Goal: Transaction & Acquisition: Book appointment/travel/reservation

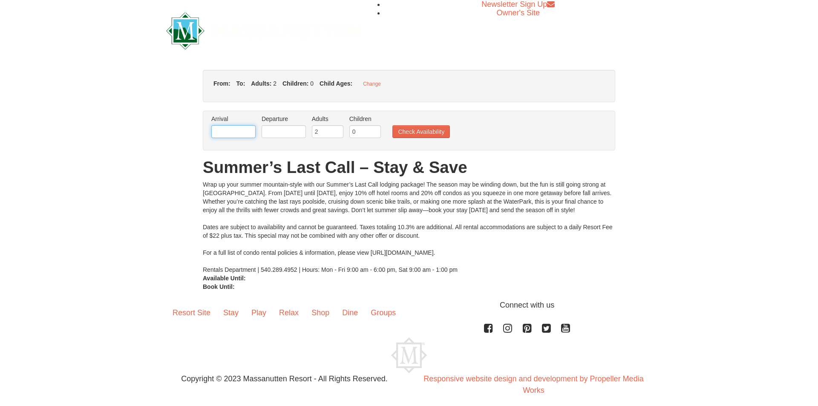
click at [226, 132] on input "text" at bounding box center [233, 131] width 44 height 13
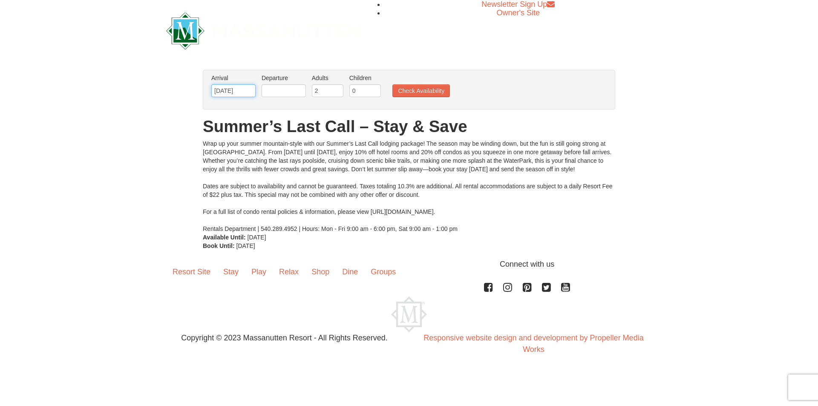
click at [250, 90] on input "[DATE]" at bounding box center [233, 90] width 44 height 13
drag, startPoint x: 225, startPoint y: 89, endPoint x: 230, endPoint y: 88, distance: 5.4
click at [227, 89] on input "[DATE]" at bounding box center [233, 90] width 44 height 13
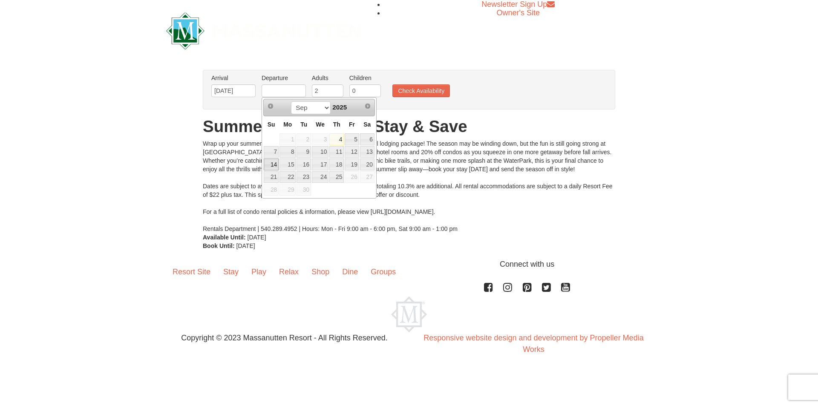
click at [274, 163] on link "14" at bounding box center [271, 165] width 15 height 12
type input "[DATE]"
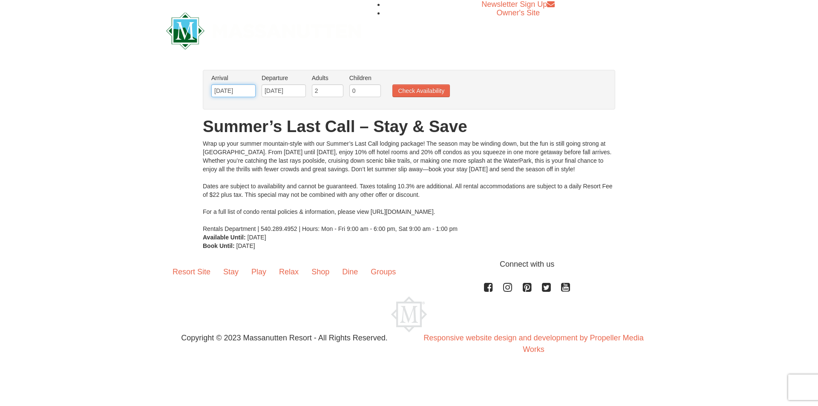
click at [228, 89] on input "[DATE]" at bounding box center [233, 90] width 44 height 13
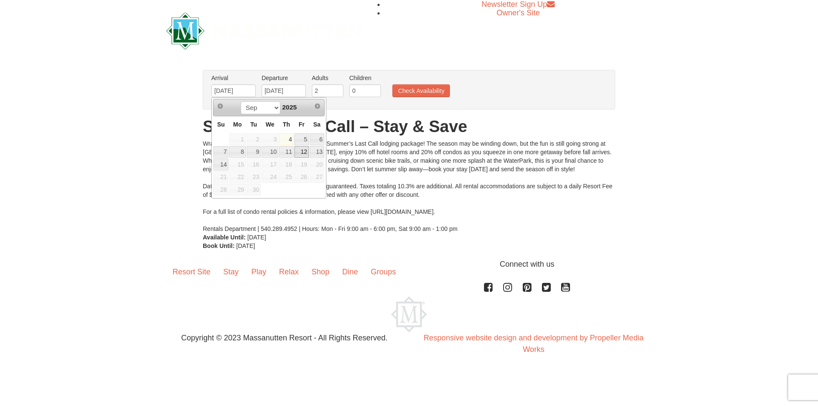
click at [302, 150] on link "12" at bounding box center [301, 152] width 14 height 12
type input "09/12/2025"
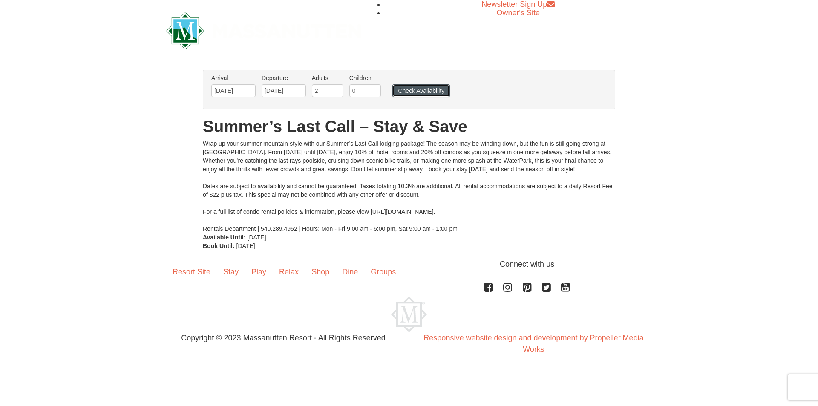
click at [426, 93] on button "Check Availability" at bounding box center [421, 90] width 58 height 13
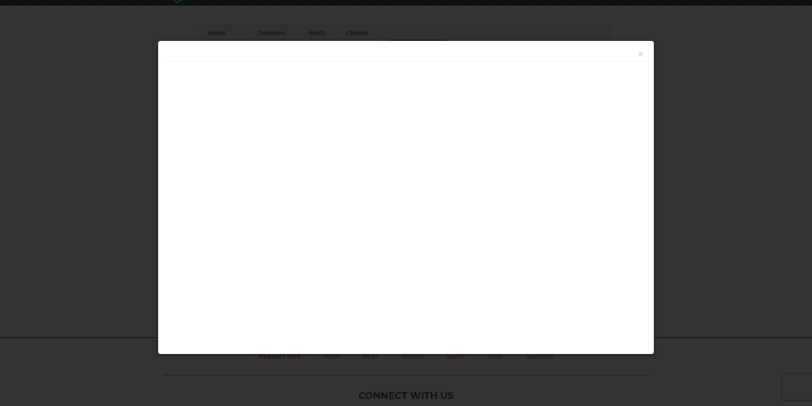
scroll to position [160, 0]
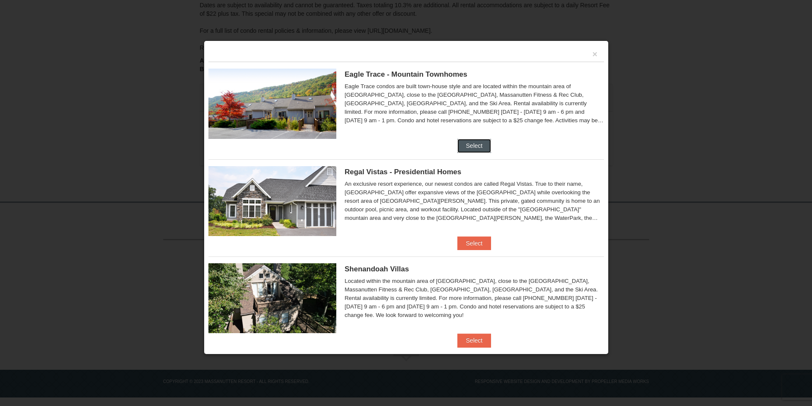
click at [466, 143] on button "Select" at bounding box center [474, 146] width 34 height 14
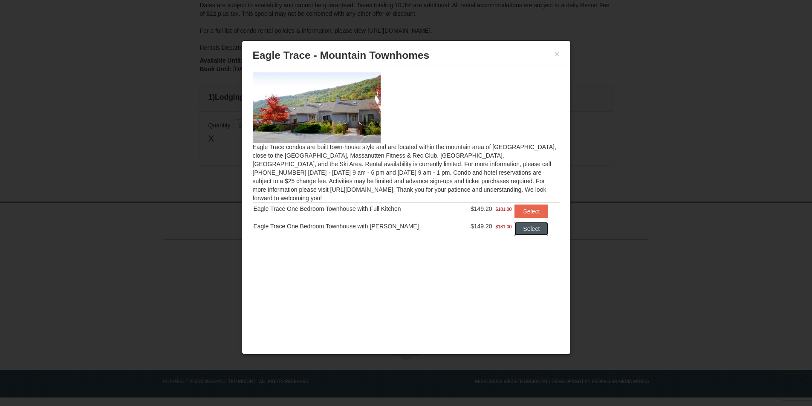
click at [533, 222] on button "Select" at bounding box center [531, 229] width 34 height 14
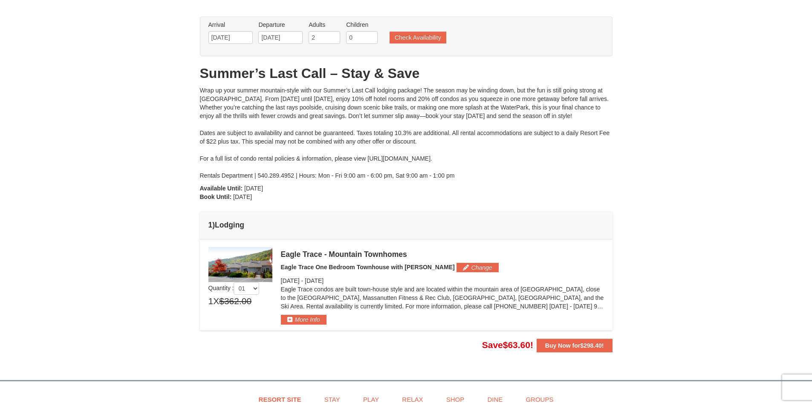
scroll to position [118, 0]
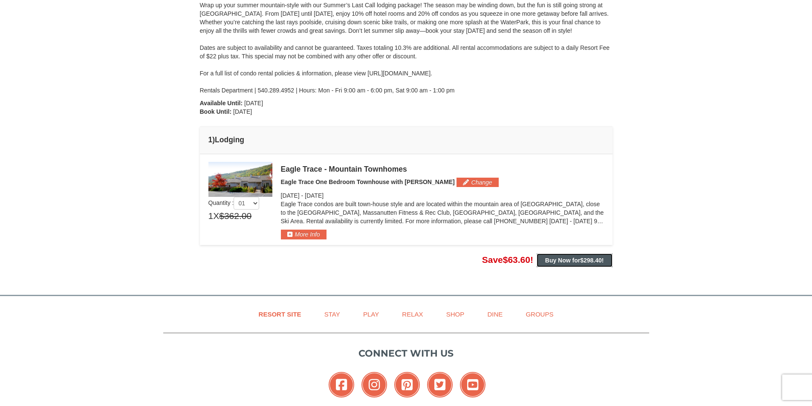
click at [568, 259] on strong "Buy Now for $298.40 !" at bounding box center [574, 260] width 59 height 7
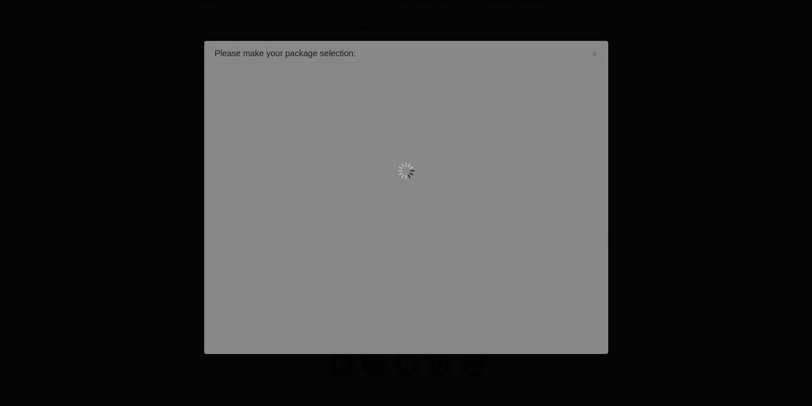
scroll to position [211, 0]
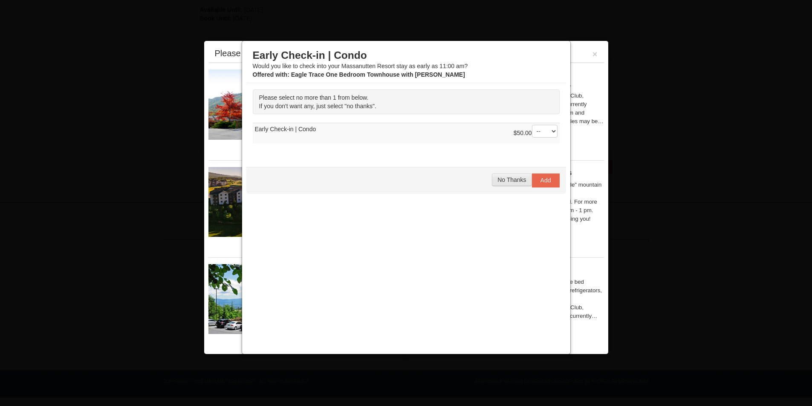
click at [513, 184] on button "No Thanks" at bounding box center [512, 179] width 40 height 13
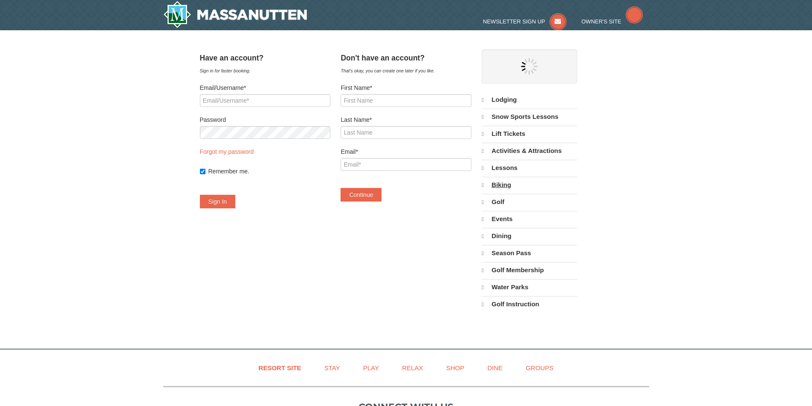
select select "9"
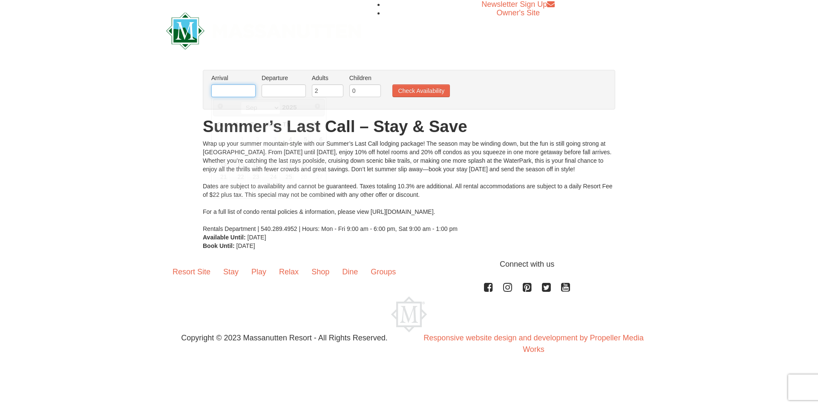
click at [246, 92] on input "text" at bounding box center [233, 90] width 44 height 13
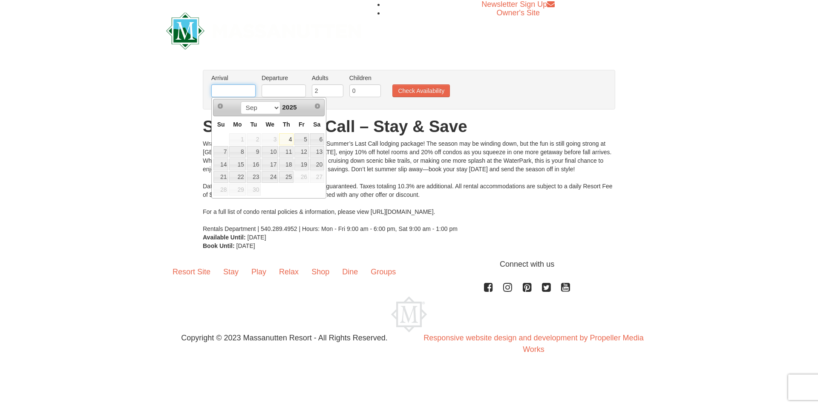
type input "[DATE]"
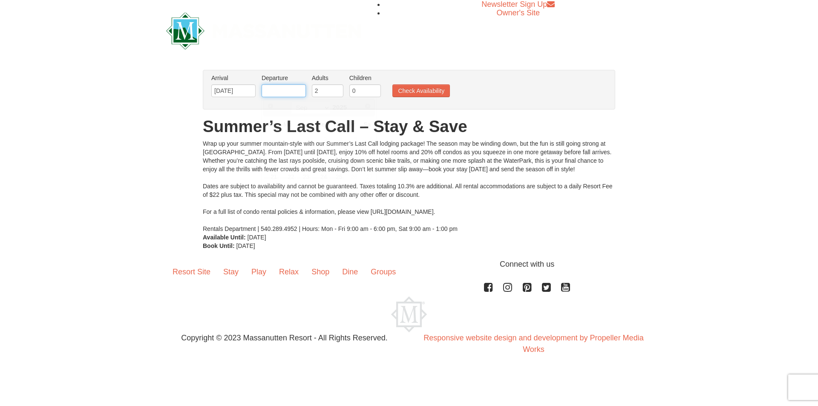
click at [289, 89] on input "text" at bounding box center [284, 90] width 44 height 13
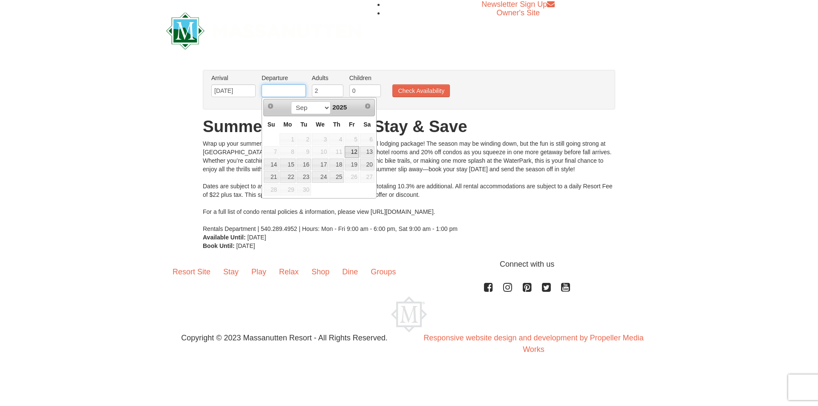
type input "[DATE]"
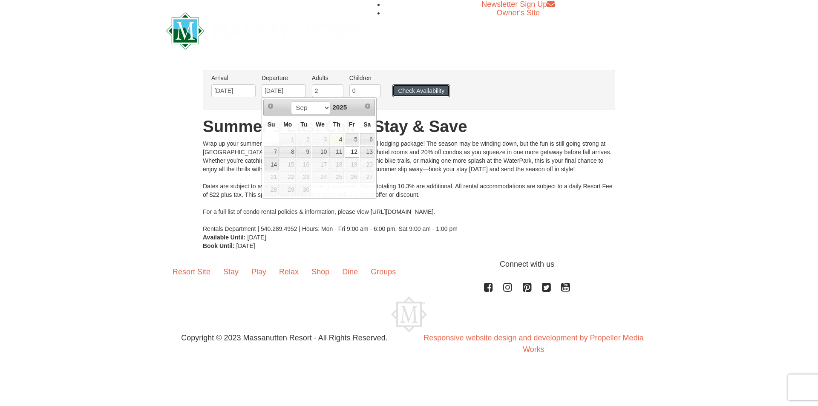
click at [409, 93] on button "Check Availability" at bounding box center [421, 90] width 58 height 13
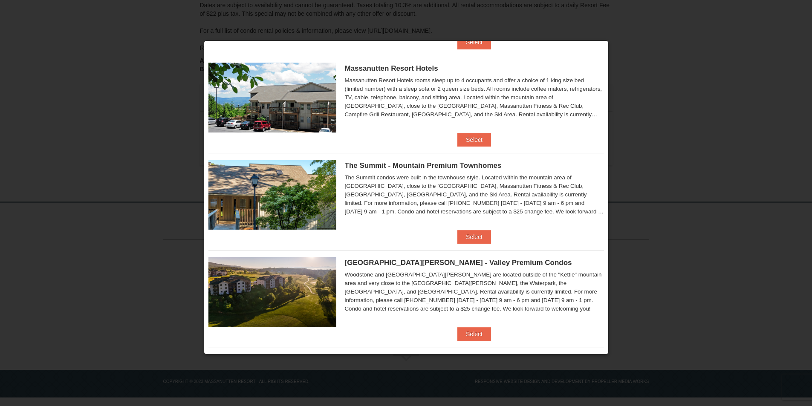
scroll to position [341, 0]
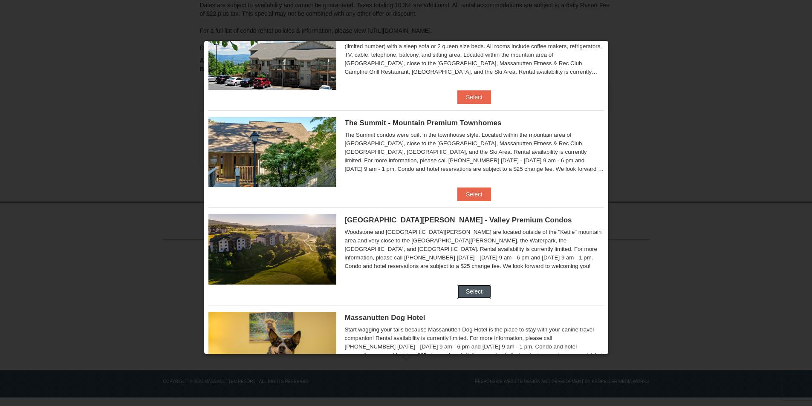
click at [473, 287] on button "Select" at bounding box center [474, 292] width 34 height 14
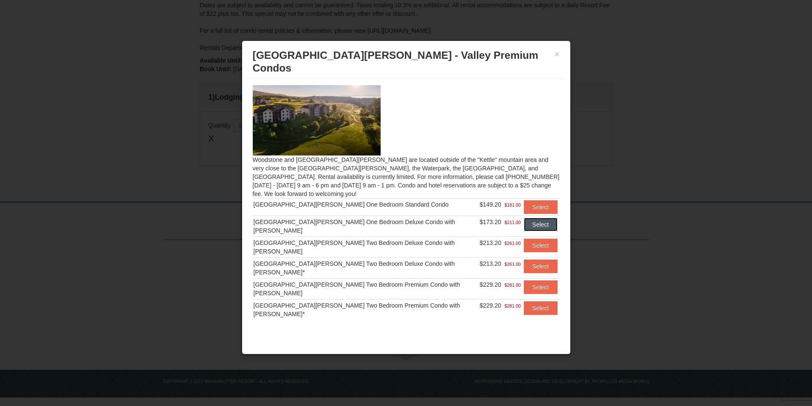
click at [528, 218] on button "Select" at bounding box center [541, 225] width 34 height 14
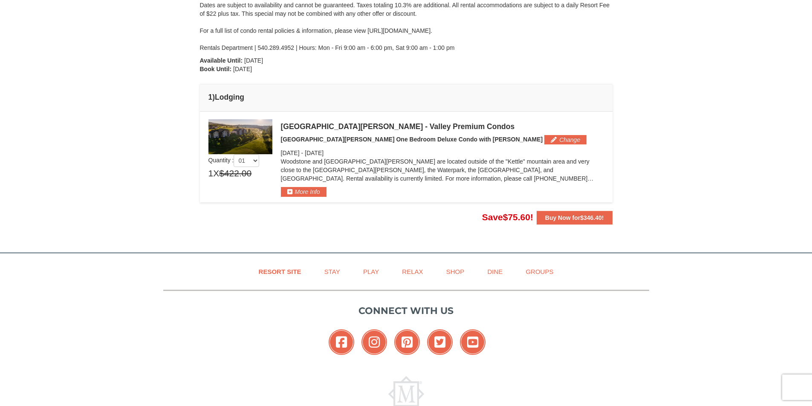
click at [264, 139] on img at bounding box center [240, 136] width 64 height 35
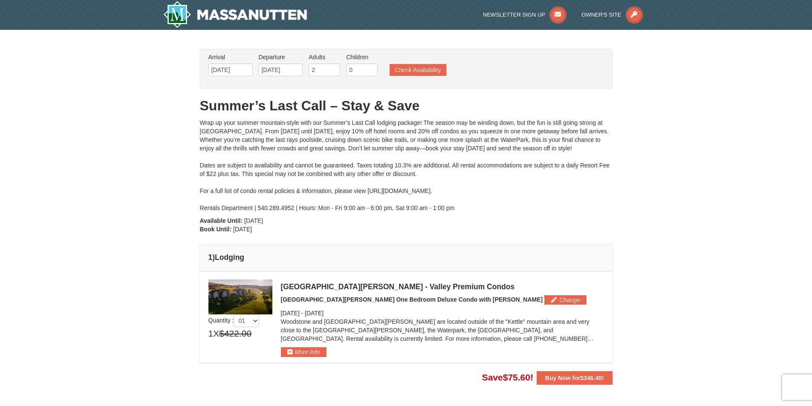
click at [571, 369] on div "From: To: Adults: 2 Children: 0 Change Arrival Please format dates MM/DD/YYYY P…" at bounding box center [406, 217] width 412 height 336
click at [567, 376] on strong "Buy Now for $346.40 !" at bounding box center [574, 378] width 59 height 7
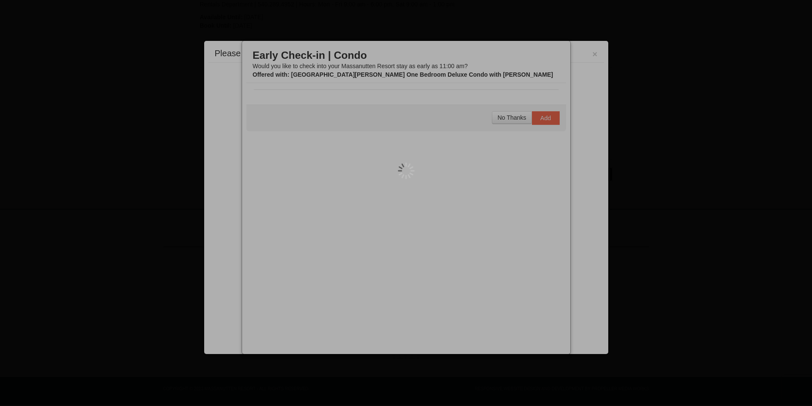
scroll to position [211, 0]
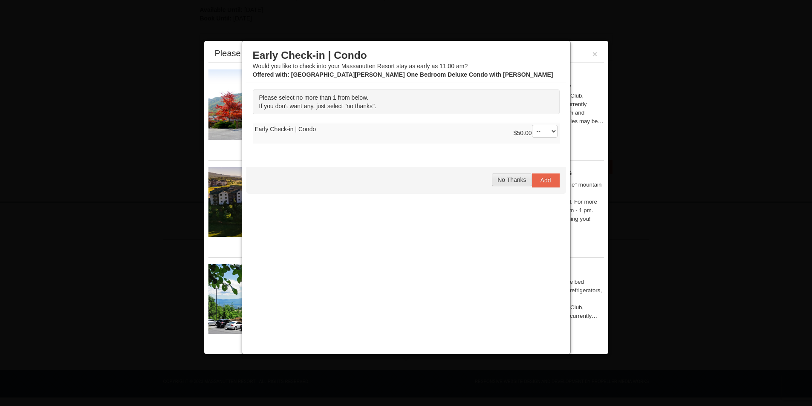
click at [514, 180] on span "No Thanks" at bounding box center [511, 179] width 29 height 7
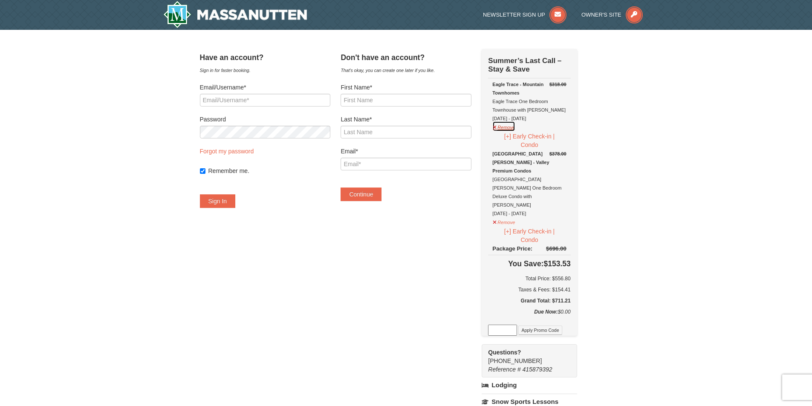
click at [515, 128] on button "Remove" at bounding box center [503, 126] width 23 height 11
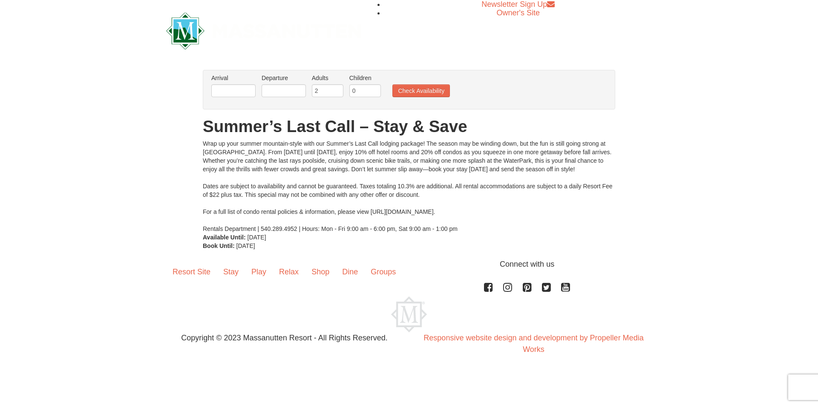
click at [242, 99] on li "Arrival Please format dates MM/DD/YYYY Please format dates MM/DD/YYYY" at bounding box center [233, 88] width 49 height 28
click at [245, 94] on input "text" at bounding box center [233, 90] width 44 height 13
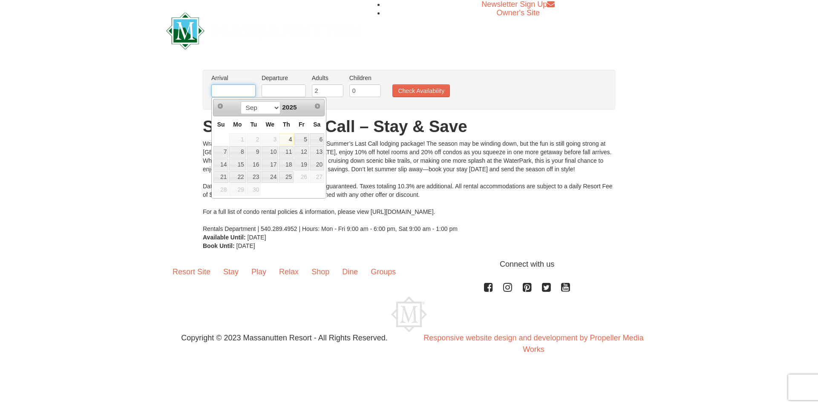
type input "[DATE]"
click at [288, 91] on input "text" at bounding box center [284, 90] width 44 height 13
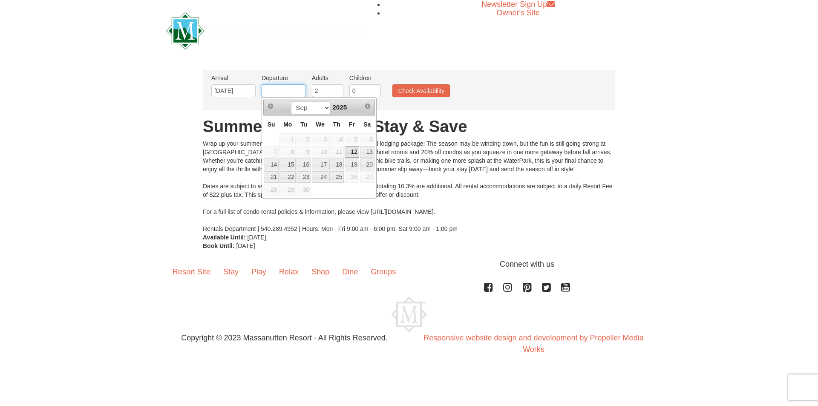
type input "[DATE]"
click at [430, 89] on button "Check Availability" at bounding box center [421, 90] width 58 height 13
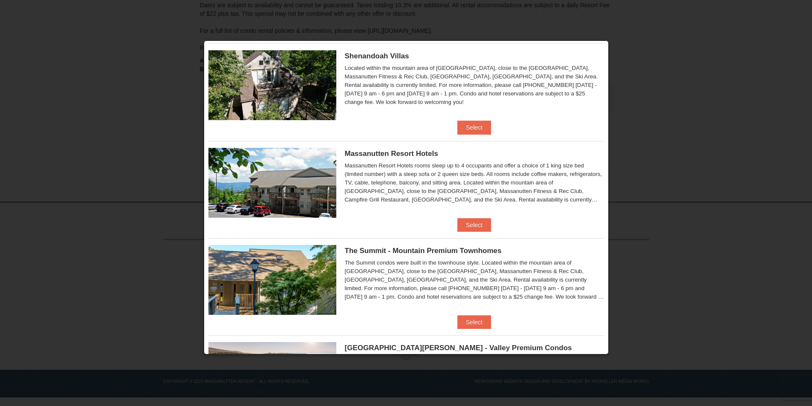
scroll to position [341, 0]
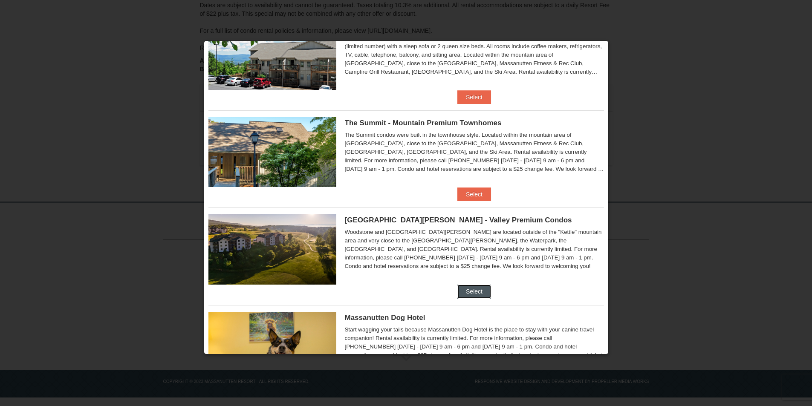
click at [472, 288] on button "Select" at bounding box center [474, 292] width 34 height 14
